Goal: Information Seeking & Learning: Find specific fact

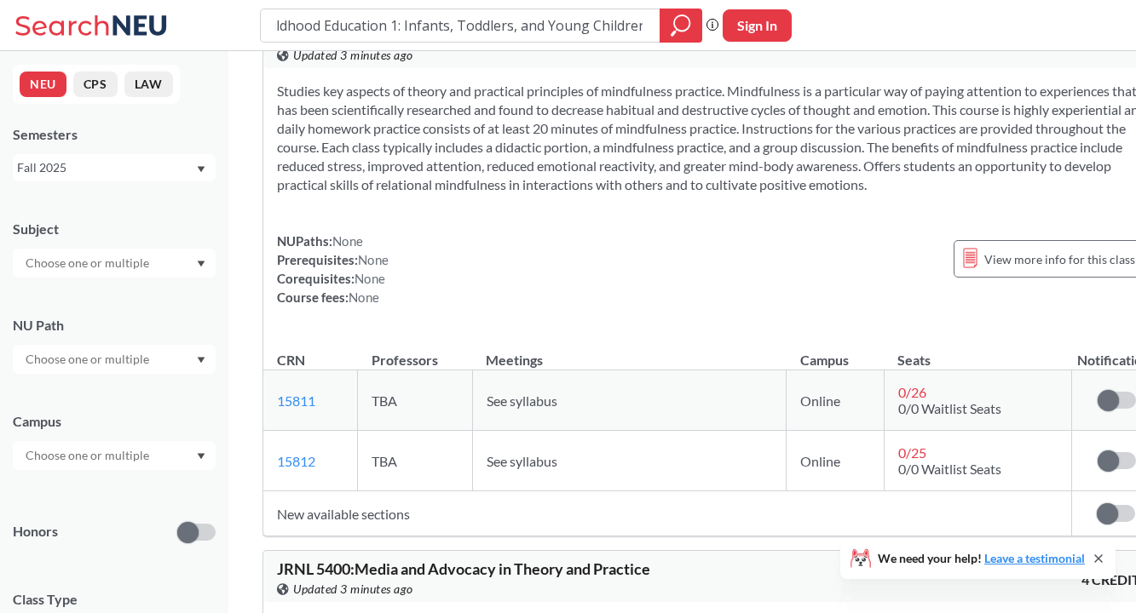
scroll to position [53, 0]
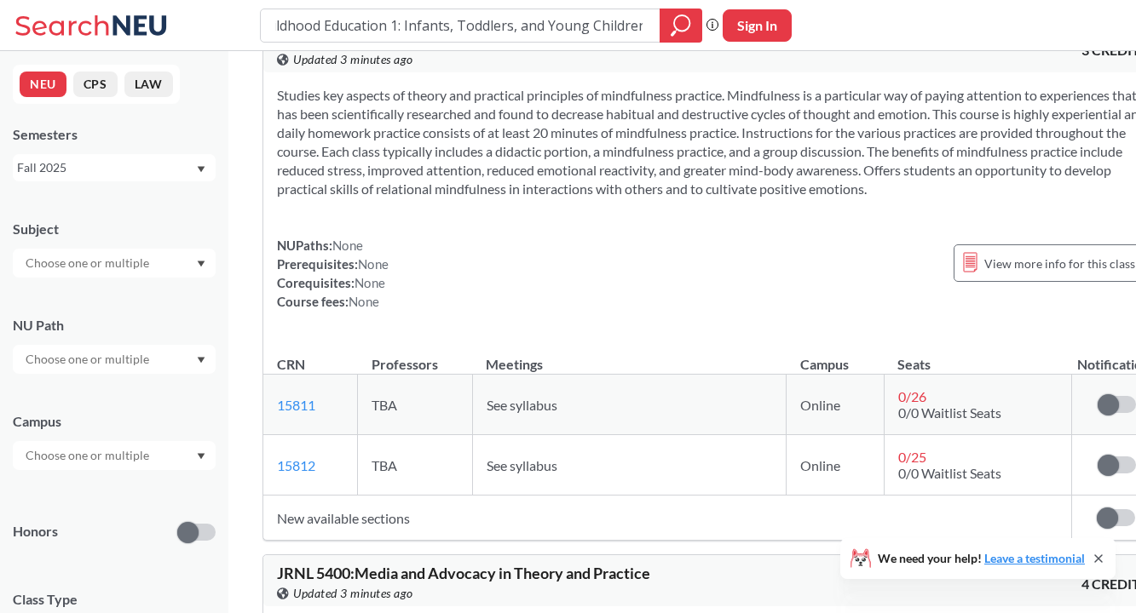
click at [440, 31] on input "Theory and Practice of Early Childhood Education 1: Infants, Toddlers, and Youn…" at bounding box center [460, 25] width 374 height 29
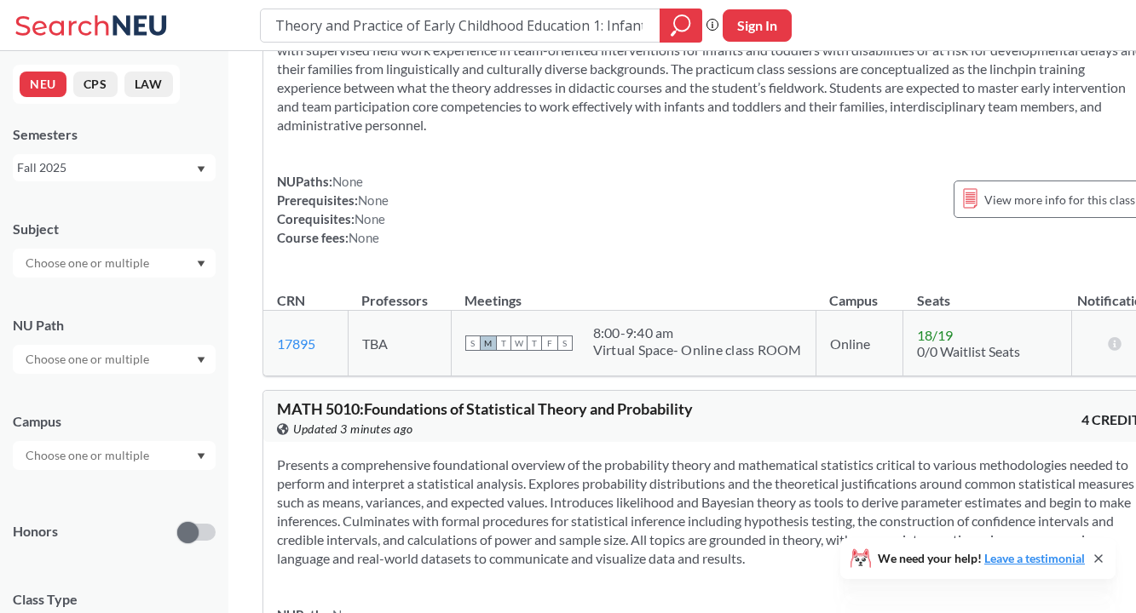
scroll to position [3803, 0]
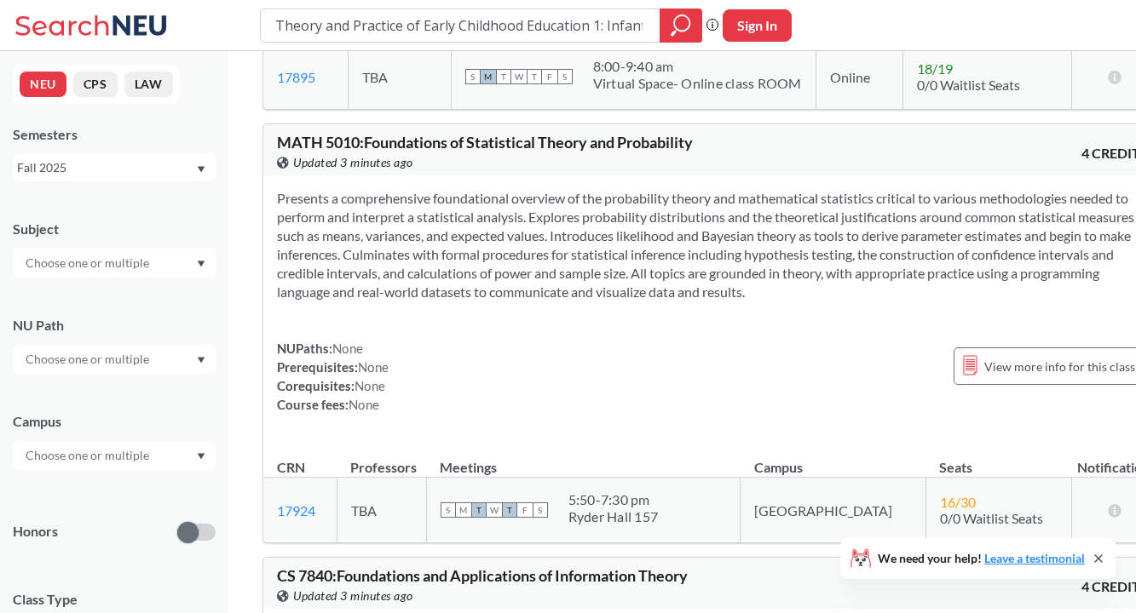
click at [623, 14] on input "Theory and Practice of Early Childhood Education 1: Infants, Toddlers, and Youn…" at bounding box center [460, 25] width 374 height 29
drag, startPoint x: 596, startPoint y: 26, endPoint x: 377, endPoint y: 36, distance: 220.0
click at [377, 36] on input "Theory and Practice of Early Childhood Education 1: Infants, Toddlers, and Youn…" at bounding box center [460, 25] width 374 height 29
click at [587, 26] on input "Theory and Practice of Early Childhood Education 1: Infants, Toddlers, and Youn…" at bounding box center [460, 25] width 374 height 29
click at [591, 28] on input "Theory and Practice of Early Childhood Education 1: Infants, Toddlers, and Youn…" at bounding box center [460, 25] width 374 height 29
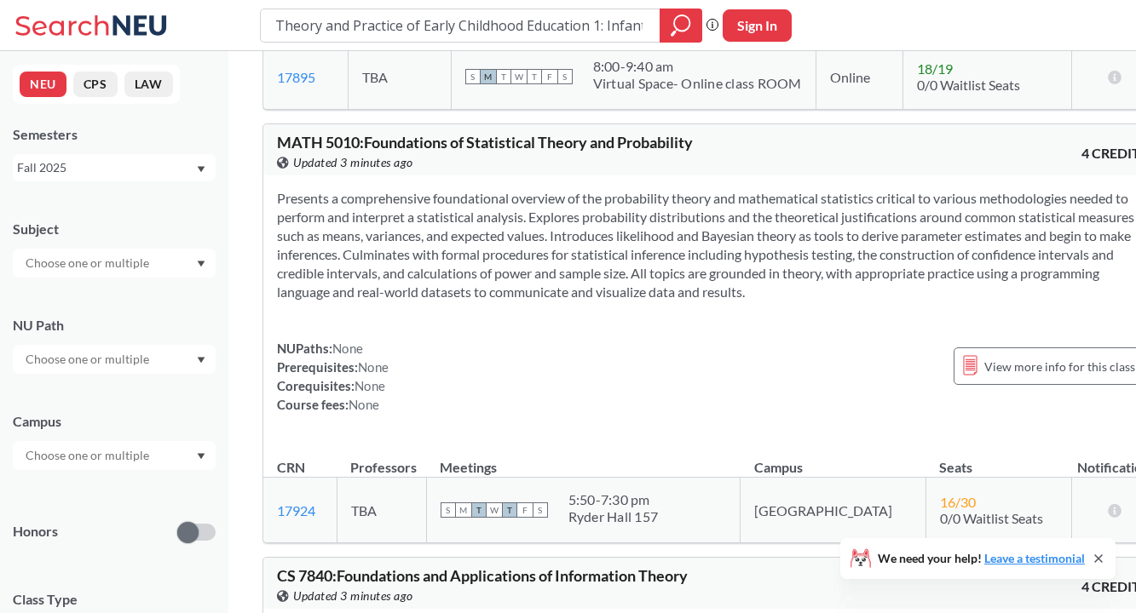
click at [591, 28] on input "Theory and Practice of Early Childhood Education 1: Infants, Toddlers, and Youn…" at bounding box center [460, 25] width 374 height 29
type input "EDUT 6203 Theory & Practice of ECE: Toddlers, & Young Children"
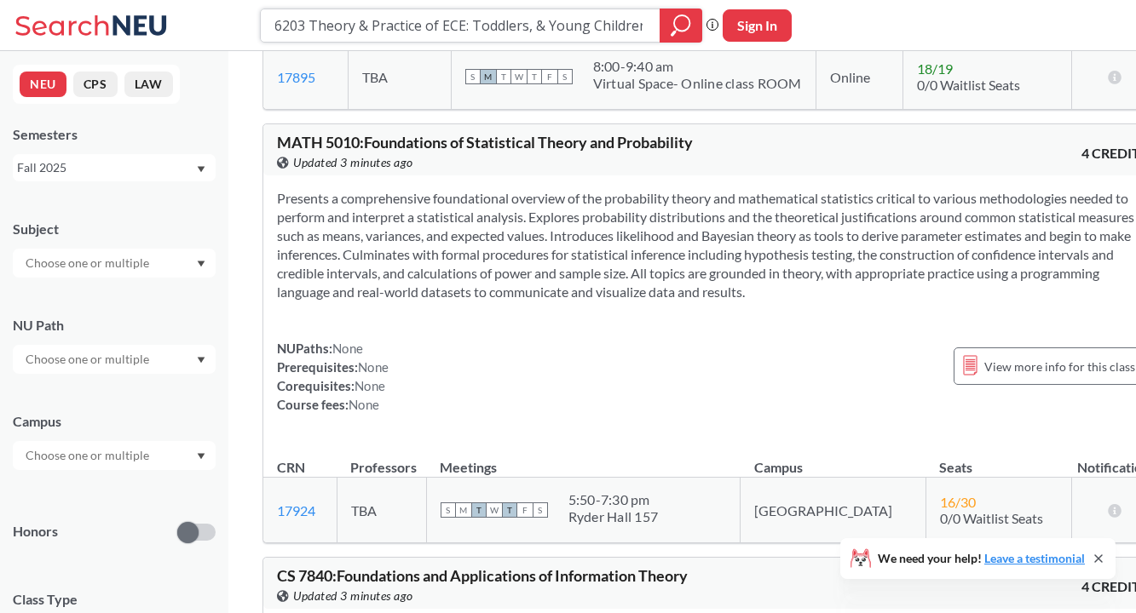
scroll to position [0, 0]
click at [681, 27] on icon "magnifying glass" at bounding box center [680, 26] width 20 height 24
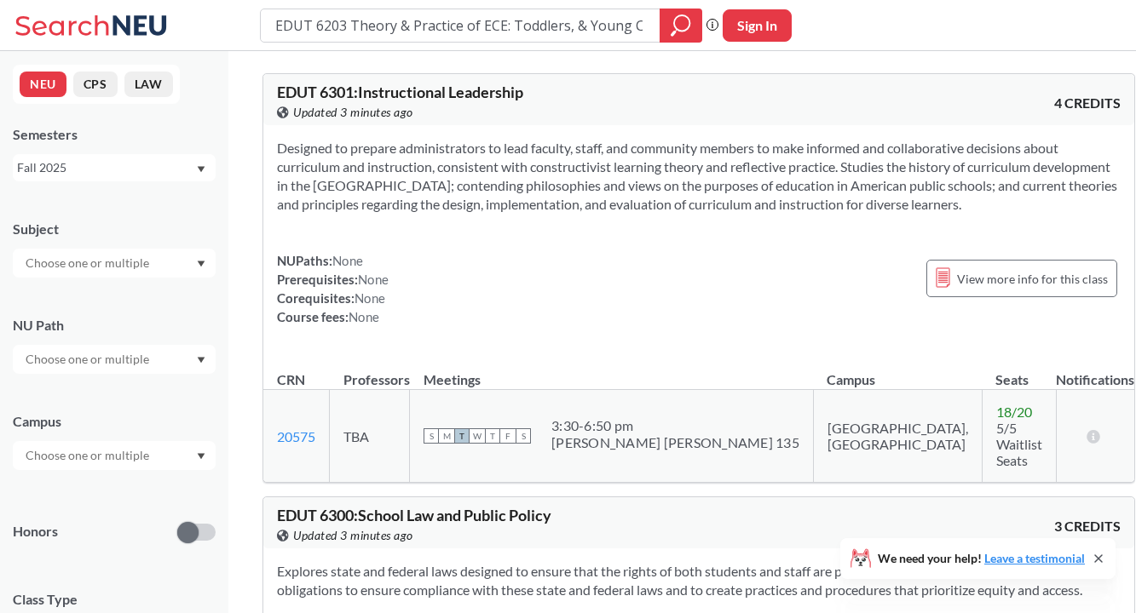
scroll to position [0, 42]
click at [611, 31] on input "EDUT 6203 Theory & Practice of ECE: Toddlers, & Young Children" at bounding box center [460, 25] width 374 height 29
click at [307, 26] on input "EDUT 6203 Theory & Practice of ECE: Toddlers, & Young Children" at bounding box center [460, 25] width 374 height 29
drag, startPoint x: 511, startPoint y: 26, endPoint x: 674, endPoint y: 23, distance: 162.7
click at [674, 23] on div "EDUT 6203 Theory & Practice of ECE: Toddlers, & Young Children" at bounding box center [481, 26] width 442 height 34
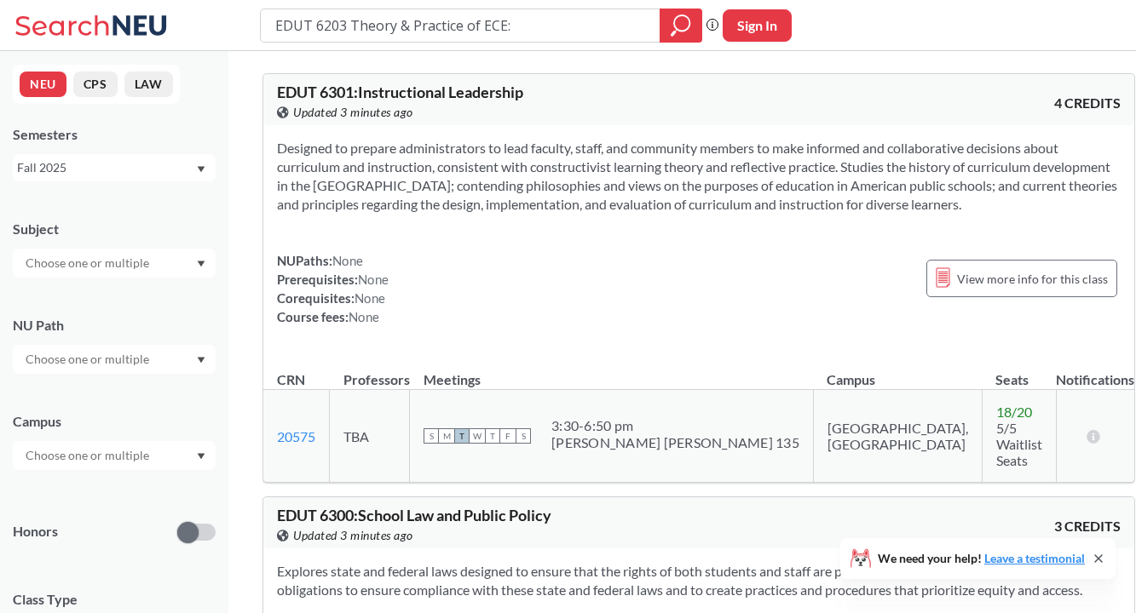
scroll to position [0, 0]
type input "EDUT 6203 Theory & Practice of ECE:"
click at [674, 26] on icon "magnifying glass" at bounding box center [681, 22] width 15 height 15
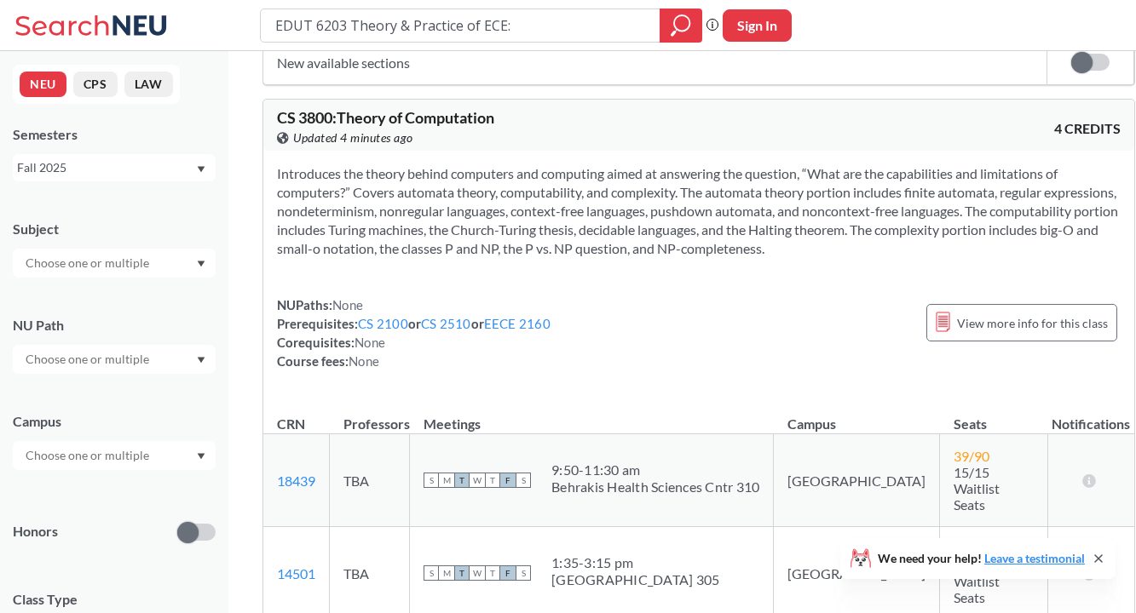
scroll to position [2165, 0]
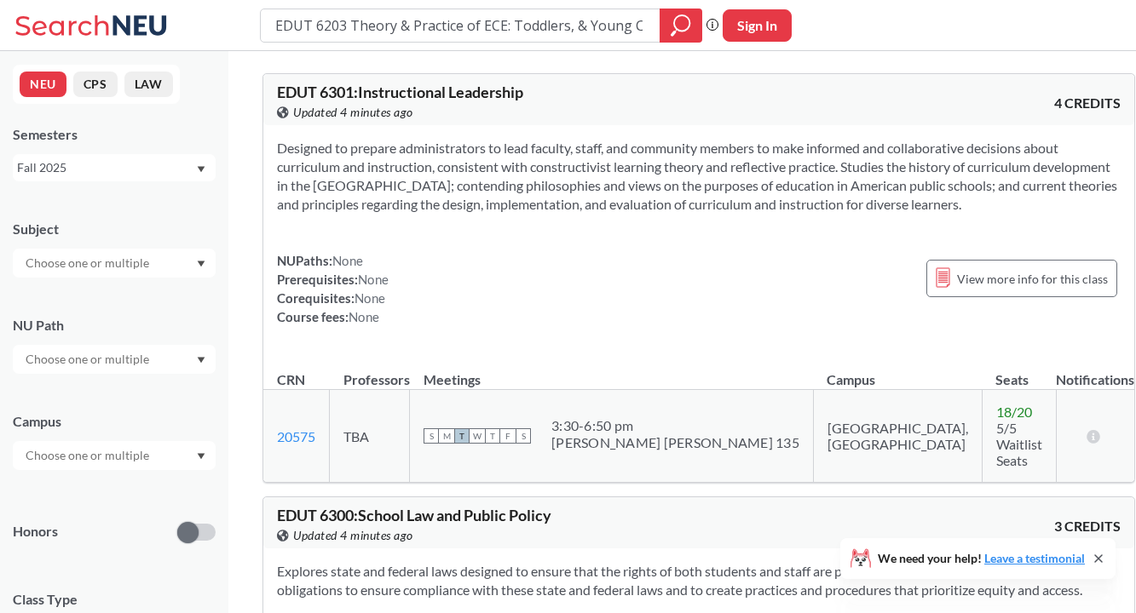
type input "Theory and Practice of Early Childhood Education 1: Infants, Toddlers, and Youn…"
